Goal: Consume media (video, audio): Consume media (video, audio)

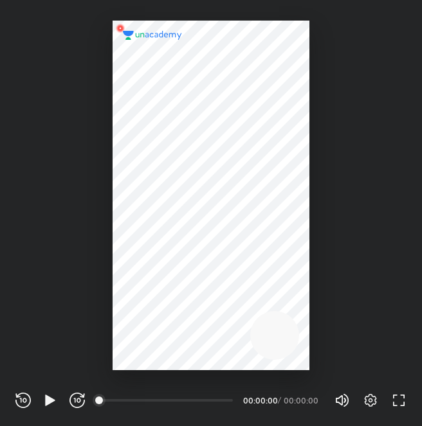
scroll to position [426, 422]
click at [46, 400] on icon "button" at bounding box center [50, 400] width 10 height 11
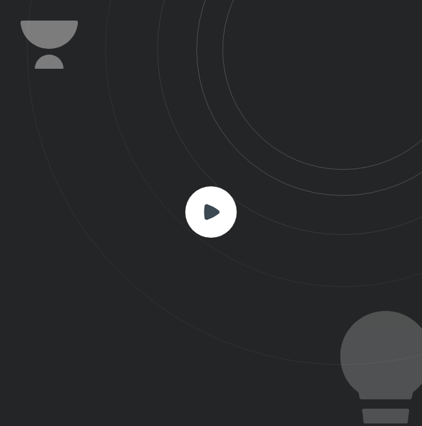
click at [219, 231] on rect at bounding box center [210, 211] width 51 height 51
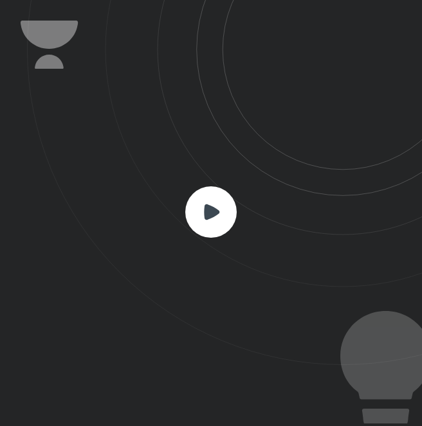
click at [219, 231] on rect at bounding box center [210, 211] width 51 height 51
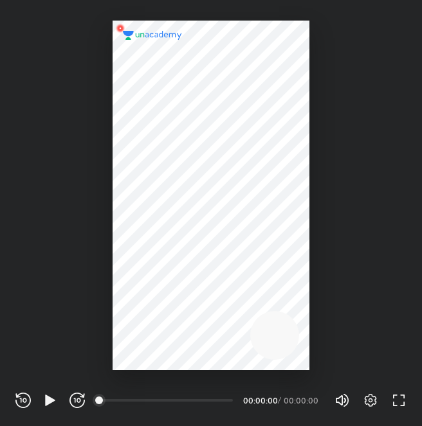
click at [166, 318] on div at bounding box center [211, 196] width 197 height 350
click at [42, 397] on icon "button" at bounding box center [49, 400] width 15 height 15
